Goal: Task Accomplishment & Management: Manage account settings

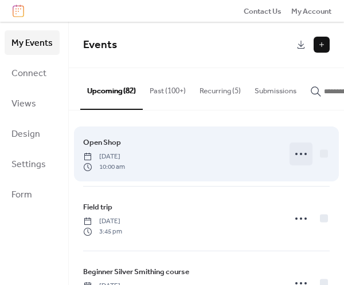
click at [294, 157] on icon at bounding box center [301, 154] width 18 height 18
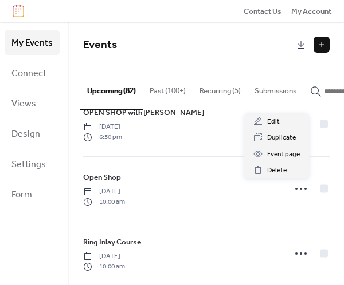
scroll to position [631, 0]
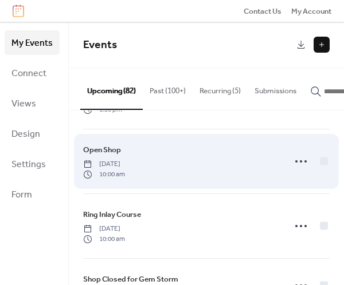
click at [216, 165] on div "Open Shop Wednesday, October 15, 2025 10:00 am" at bounding box center [180, 162] width 195 height 36
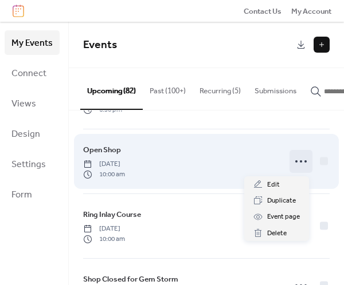
click at [296, 162] on icon at bounding box center [301, 161] width 18 height 18
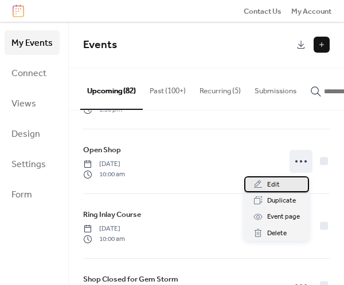
click at [269, 183] on span "Edit" at bounding box center [273, 184] width 13 height 11
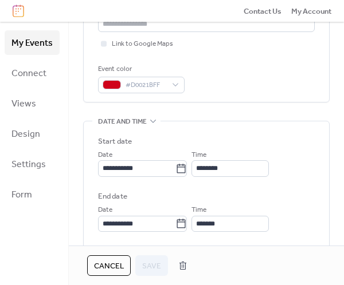
scroll to position [287, 0]
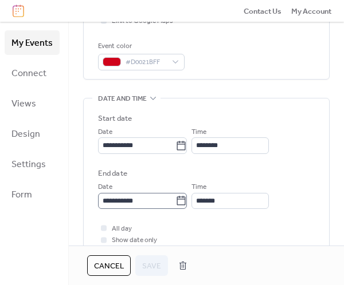
click at [187, 201] on icon at bounding box center [180, 200] width 11 height 11
click at [175, 201] on input "**********" at bounding box center [136, 201] width 77 height 16
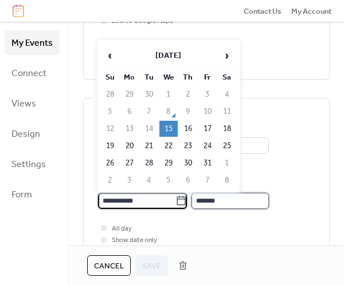
click at [242, 207] on input "*******" at bounding box center [229, 201] width 77 height 16
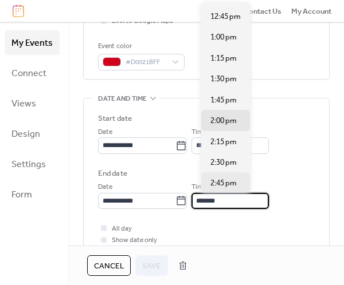
scroll to position [198, 0]
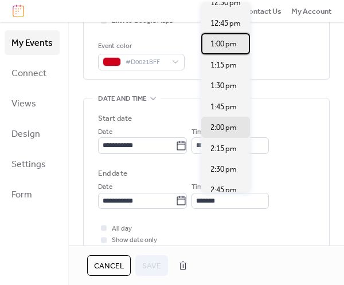
click at [226, 49] on span "1:00 pm" at bounding box center [223, 43] width 26 height 11
type input "*******"
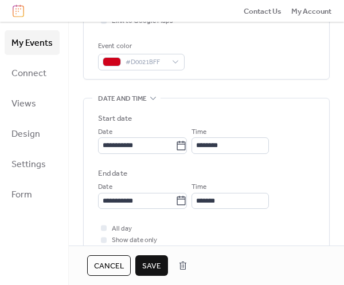
click at [155, 270] on span "Save" at bounding box center [151, 266] width 19 height 11
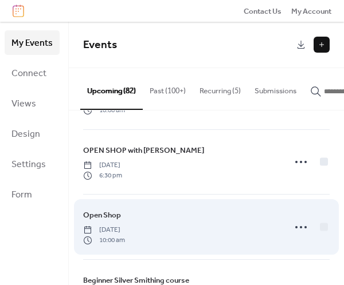
scroll to position [1147, 0]
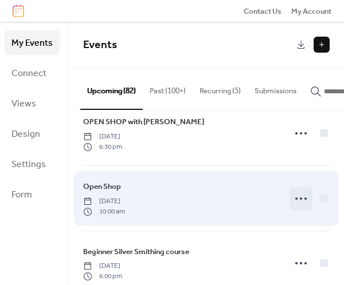
click at [292, 195] on icon at bounding box center [301, 199] width 18 height 18
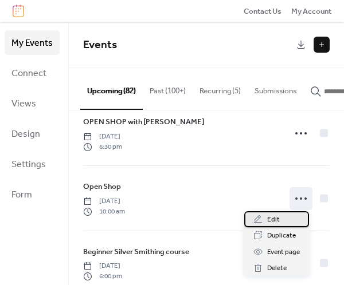
click at [286, 221] on div "Edit" at bounding box center [276, 220] width 65 height 16
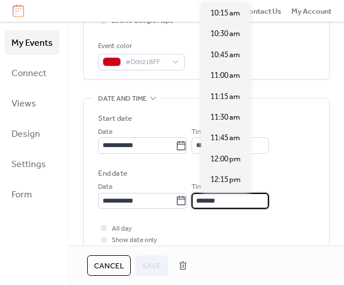
scroll to position [313, 0]
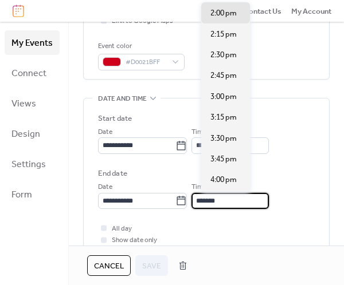
click at [245, 201] on input "*******" at bounding box center [229, 201] width 77 height 16
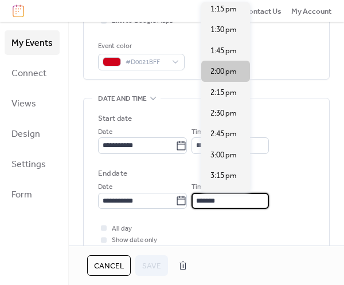
scroll to position [198, 0]
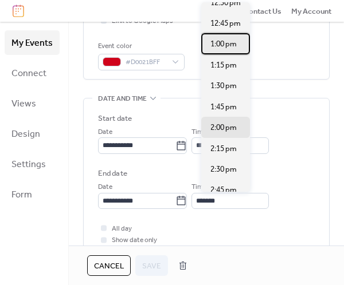
click at [228, 41] on span "1:00 pm" at bounding box center [223, 43] width 26 height 11
type input "*******"
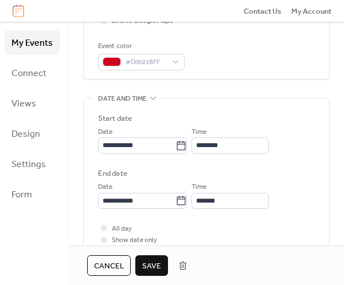
click at [152, 265] on span "Save" at bounding box center [151, 266] width 19 height 11
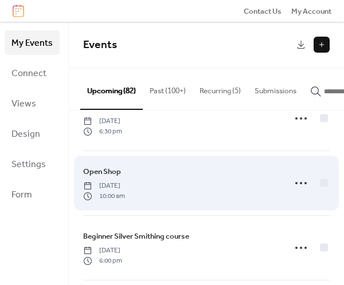
scroll to position [1978, 0]
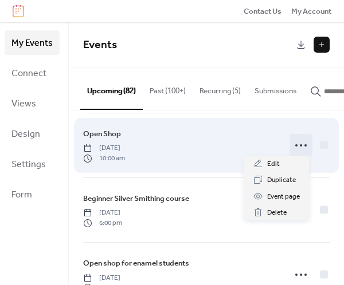
drag, startPoint x: 291, startPoint y: 142, endPoint x: 287, endPoint y: 148, distance: 7.0
click at [294, 142] on icon at bounding box center [301, 145] width 18 height 18
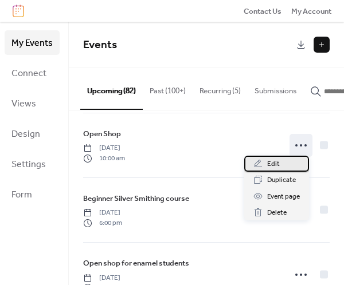
click at [269, 165] on span "Edit" at bounding box center [273, 164] width 13 height 11
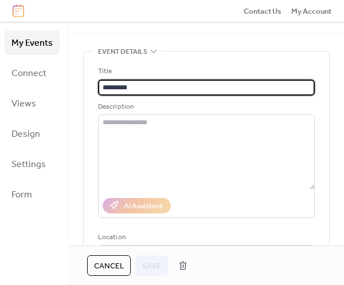
scroll to position [287, 0]
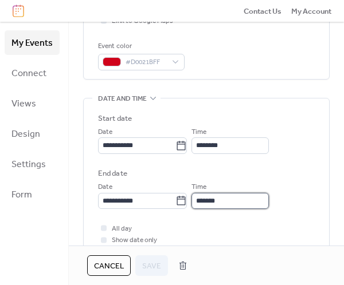
click at [255, 202] on input "*******" at bounding box center [229, 201] width 77 height 16
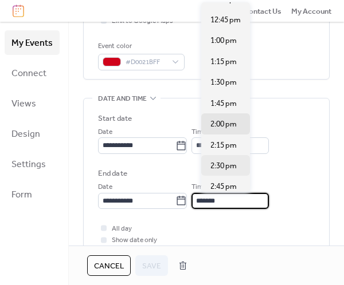
scroll to position [198, 0]
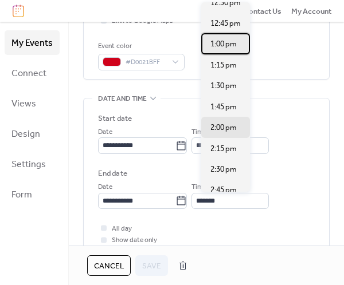
click at [229, 48] on span "1:00 pm" at bounding box center [223, 43] width 26 height 11
type input "*******"
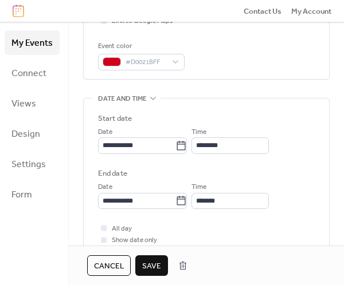
click at [159, 264] on span "Save" at bounding box center [151, 266] width 19 height 11
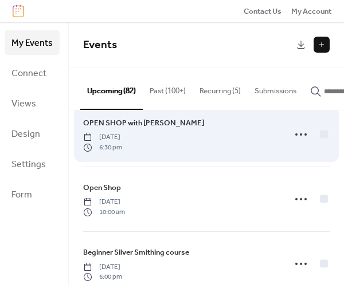
scroll to position [2510, 0]
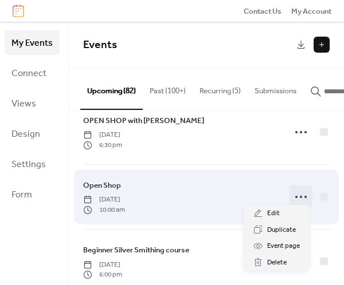
click at [294, 190] on icon at bounding box center [301, 197] width 18 height 18
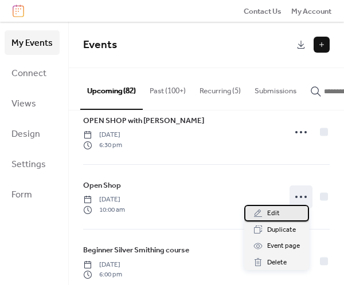
click at [271, 213] on span "Edit" at bounding box center [273, 213] width 13 height 11
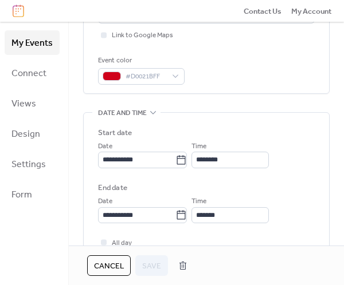
scroll to position [287, 0]
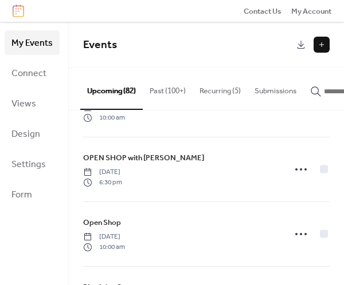
scroll to position [573, 0]
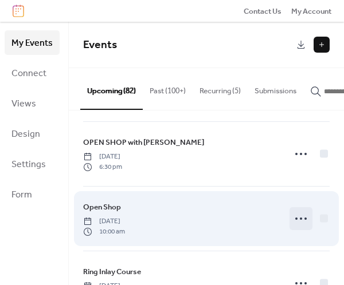
click at [294, 220] on icon at bounding box center [301, 219] width 18 height 18
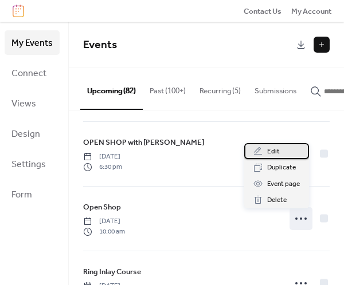
click at [263, 152] on div "Edit" at bounding box center [276, 151] width 65 height 16
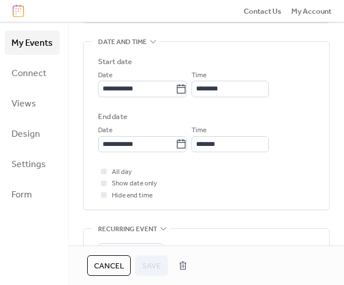
scroll to position [344, 0]
